Goal: Book appointment/travel/reservation

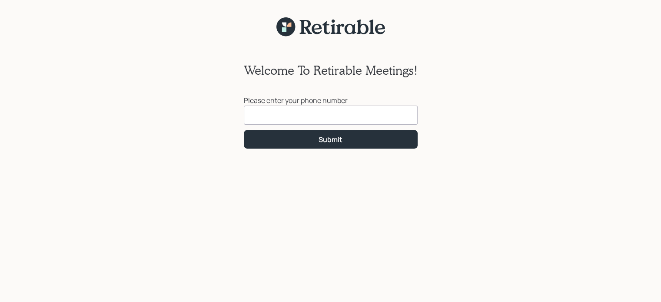
click at [259, 109] on input at bounding box center [331, 115] width 174 height 19
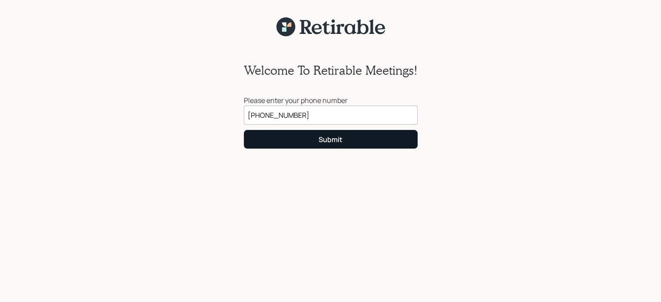
type input "[PHONE_NUMBER]"
click at [329, 138] on div "Submit" at bounding box center [331, 140] width 24 height 10
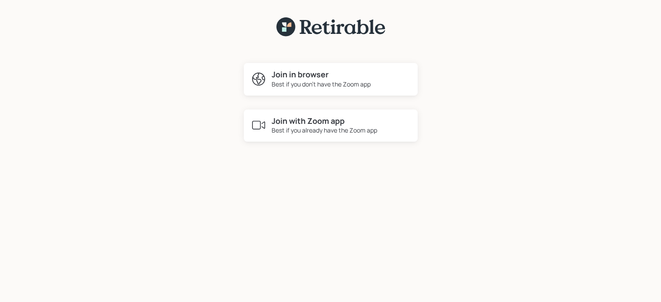
click at [320, 130] on div "Best if you already have the Zoom app" at bounding box center [325, 130] width 106 height 9
